Goal: Entertainment & Leisure: Consume media (video, audio)

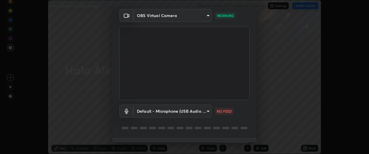
scroll to position [35, 0]
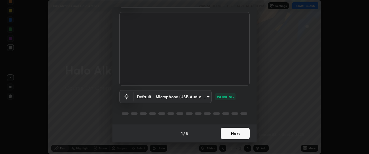
click at [232, 135] on button "Next" at bounding box center [235, 133] width 29 height 12
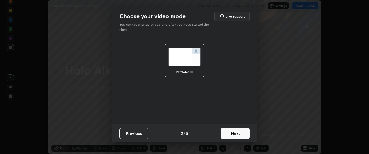
click at [232, 134] on button "Next" at bounding box center [235, 133] width 29 height 12
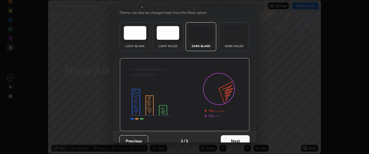
scroll to position [17, 0]
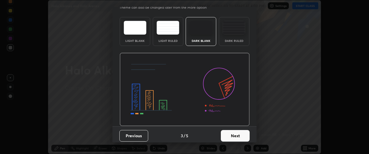
click at [233, 138] on button "Next" at bounding box center [235, 136] width 29 height 12
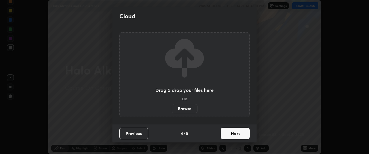
scroll to position [0, 0]
click at [235, 135] on button "Next" at bounding box center [235, 133] width 29 height 12
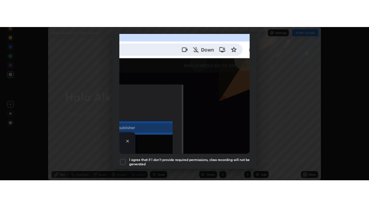
scroll to position [153, 0]
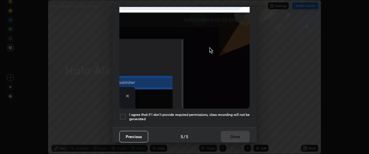
click at [122, 113] on div at bounding box center [122, 116] width 7 height 7
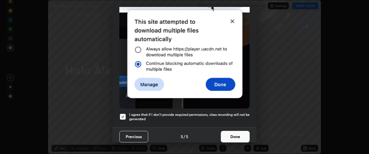
click at [232, 133] on button "Done" at bounding box center [235, 136] width 29 height 12
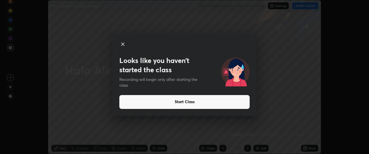
click at [187, 101] on button "Start Class" at bounding box center [184, 102] width 130 height 14
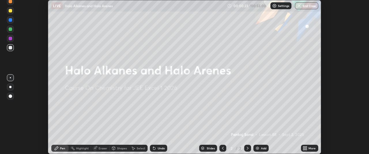
click at [304, 146] on icon at bounding box center [303, 146] width 1 height 1
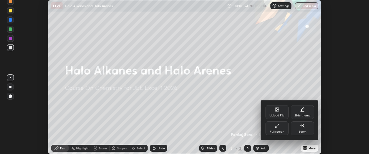
click at [278, 129] on div "Full screen" at bounding box center [276, 128] width 23 height 14
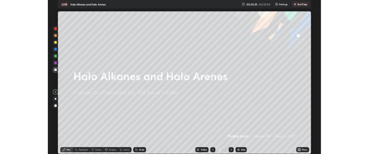
scroll to position [207, 369]
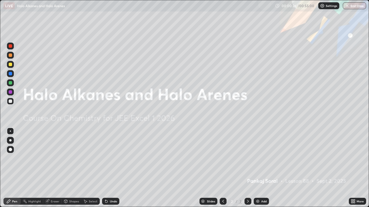
click at [258, 153] on img at bounding box center [257, 201] width 5 height 5
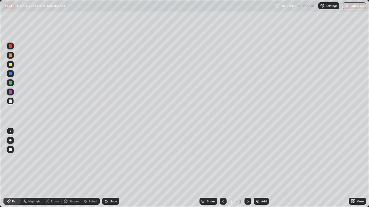
click at [10, 65] on div at bounding box center [10, 64] width 3 height 3
click at [257, 153] on img at bounding box center [257, 201] width 5 height 5
click at [54, 153] on div "Eraser" at bounding box center [55, 201] width 9 height 3
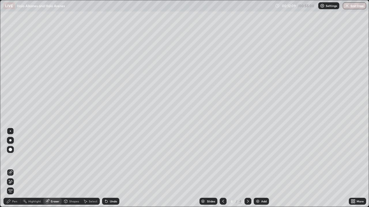
click at [13, 153] on div "Pen" at bounding box center [11, 201] width 17 height 7
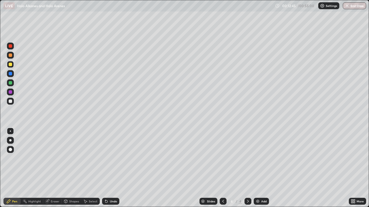
click at [53, 153] on div "Eraser" at bounding box center [55, 201] width 9 height 3
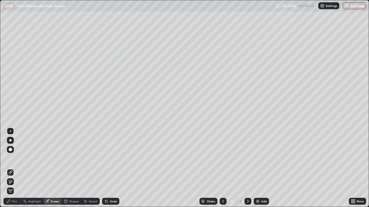
click at [12, 153] on div "Pen" at bounding box center [11, 201] width 17 height 7
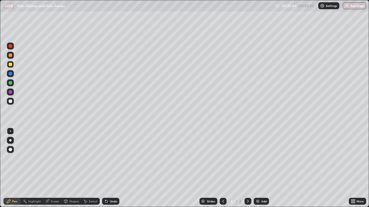
click at [52, 153] on div "Eraser" at bounding box center [55, 201] width 9 height 3
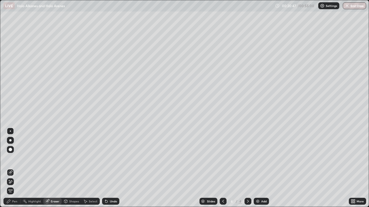
click at [14, 153] on div "Pen" at bounding box center [14, 201] width 5 height 3
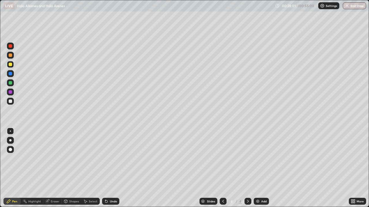
click at [54, 153] on div "Eraser" at bounding box center [55, 201] width 9 height 3
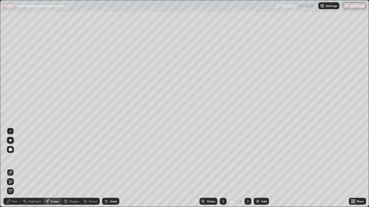
click at [13, 153] on div "Pen" at bounding box center [11, 201] width 17 height 7
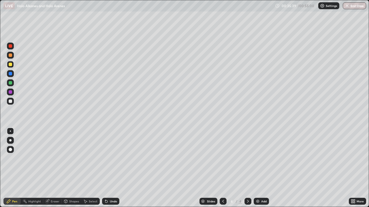
click at [54, 153] on div "Eraser" at bounding box center [55, 201] width 9 height 3
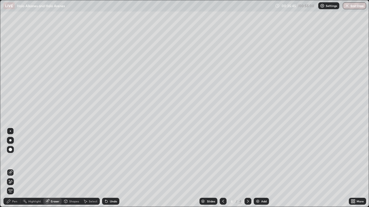
click at [14, 153] on div "Pen" at bounding box center [14, 201] width 5 height 3
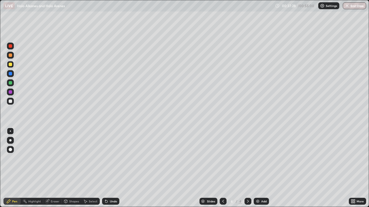
click at [54, 153] on div "Eraser" at bounding box center [55, 201] width 9 height 3
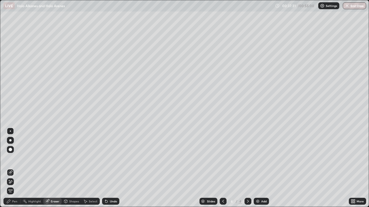
click at [15, 153] on div "Pen" at bounding box center [14, 201] width 5 height 3
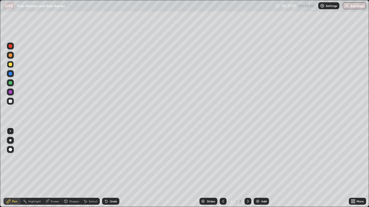
click at [54, 153] on div "Eraser" at bounding box center [55, 201] width 9 height 3
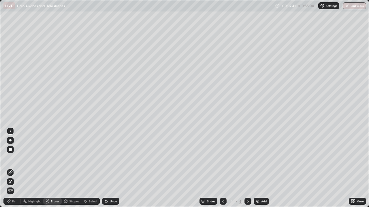
click at [14, 153] on div "Pen" at bounding box center [14, 201] width 5 height 3
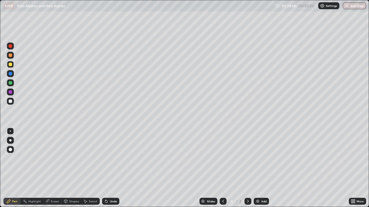
click at [261, 153] on div "Add" at bounding box center [263, 201] width 5 height 3
click at [54, 153] on div "Eraser" at bounding box center [55, 201] width 9 height 3
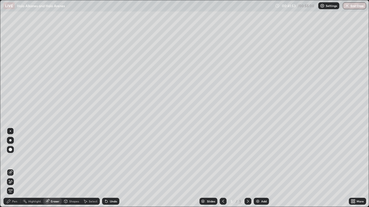
click at [13, 153] on div "Pen" at bounding box center [11, 201] width 17 height 7
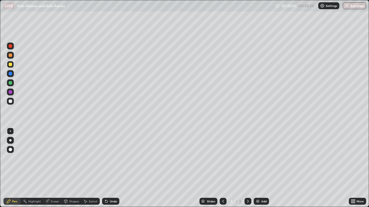
click at [254, 153] on div "Add" at bounding box center [261, 201] width 15 height 7
click at [223, 153] on icon at bounding box center [223, 201] width 5 height 5
click at [222, 153] on icon at bounding box center [223, 201] width 5 height 5
click at [258, 153] on img at bounding box center [257, 201] width 5 height 5
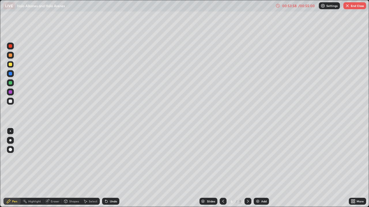
click at [223, 153] on icon at bounding box center [223, 201] width 5 height 5
click at [222, 153] on icon at bounding box center [223, 201] width 5 height 5
click at [247, 153] on div at bounding box center [247, 201] width 7 height 7
click at [247, 153] on icon at bounding box center [248, 201] width 2 height 3
click at [247, 153] on icon at bounding box center [247, 201] width 5 height 5
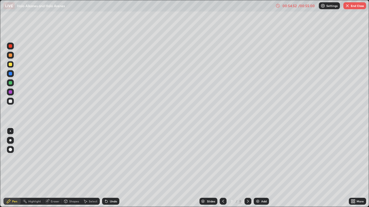
click at [346, 7] on img "button" at bounding box center [347, 5] width 5 height 5
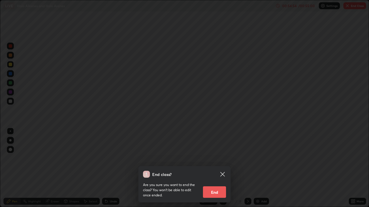
click at [221, 153] on button "End" at bounding box center [214, 193] width 23 height 12
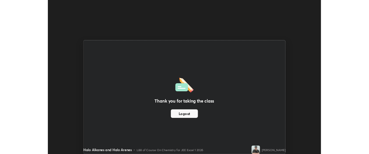
scroll to position [28654, 28439]
